Goal: Use online tool/utility: Utilize a website feature to perform a specific function

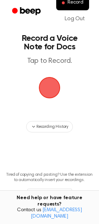
click at [50, 83] on span "button" at bounding box center [49, 87] width 23 height 23
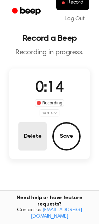
click at [30, 135] on button "Delete" at bounding box center [32, 136] width 28 height 28
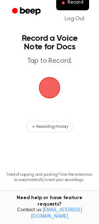
click at [30, 135] on main "Record a Voice Note for Docs Tap to Record. Recording History Tired of copying …" at bounding box center [49, 114] width 99 height 228
click at [42, 82] on span "button" at bounding box center [50, 88] width 22 height 22
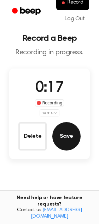
click at [72, 135] on button "Save" at bounding box center [67, 136] width 28 height 28
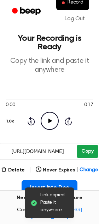
click at [92, 153] on button "Copy" at bounding box center [87, 151] width 21 height 13
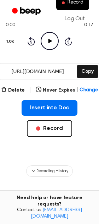
scroll to position [80, 0]
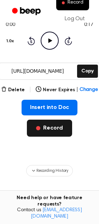
click at [53, 133] on button "Record" at bounding box center [49, 128] width 45 height 17
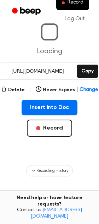
scroll to position [0, 0]
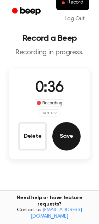
click at [67, 142] on button "Save" at bounding box center [67, 136] width 28 height 28
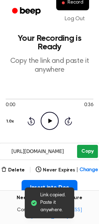
click at [86, 135] on div "0:00 0:36 1.0x Rewind 5 seconds Play Audio Skip 5 seconds" at bounding box center [50, 113] width 88 height 54
click at [87, 150] on button "Copy" at bounding box center [87, 151] width 21 height 13
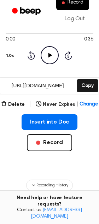
scroll to position [66, 0]
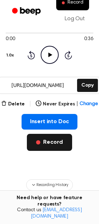
click at [55, 137] on button "Record" at bounding box center [49, 142] width 45 height 17
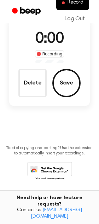
scroll to position [0, 0]
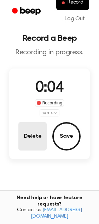
click at [31, 135] on button "Delete" at bounding box center [32, 136] width 28 height 28
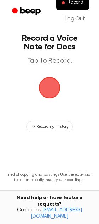
click at [46, 94] on span "button" at bounding box center [49, 87] width 23 height 23
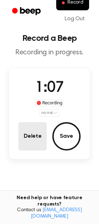
click at [28, 138] on button "Delete" at bounding box center [32, 136] width 28 height 28
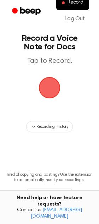
click at [49, 96] on span "button" at bounding box center [50, 88] width 22 height 22
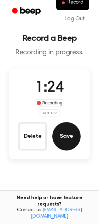
click at [65, 132] on button "Save" at bounding box center [67, 136] width 28 height 28
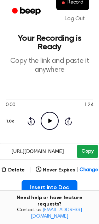
click at [87, 147] on button "Copy" at bounding box center [87, 151] width 21 height 13
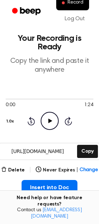
scroll to position [108, 0]
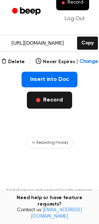
click at [54, 104] on button "Record" at bounding box center [49, 100] width 45 height 17
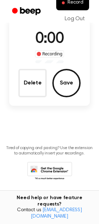
scroll to position [7, 0]
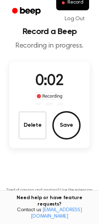
click at [15, 122] on div "0:02 Recording Delete Save" at bounding box center [49, 104] width 81 height 69
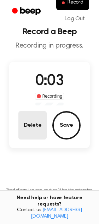
click at [27, 126] on button "Delete" at bounding box center [32, 125] width 28 height 28
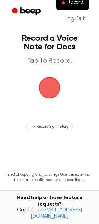
click at [49, 88] on span "button" at bounding box center [50, 88] width 20 height 20
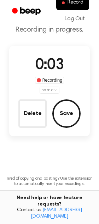
scroll to position [27, 0]
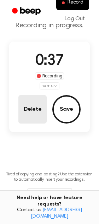
click at [22, 108] on button "Delete" at bounding box center [32, 109] width 28 height 28
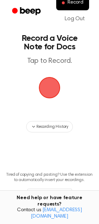
click at [51, 86] on span "button" at bounding box center [50, 88] width 22 height 22
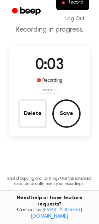
scroll to position [27, 0]
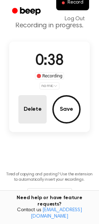
click at [39, 120] on button "Delete" at bounding box center [32, 109] width 28 height 28
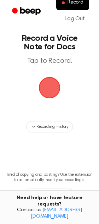
click at [50, 85] on span "button" at bounding box center [50, 88] width 20 height 20
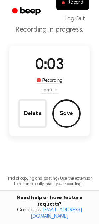
scroll to position [27, 0]
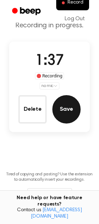
click at [66, 111] on button "Save" at bounding box center [67, 109] width 28 height 28
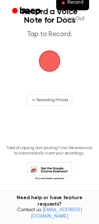
scroll to position [0, 0]
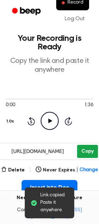
click at [88, 147] on button "Copy" at bounding box center [87, 151] width 21 height 13
